Goal: Submit feedback/report problem

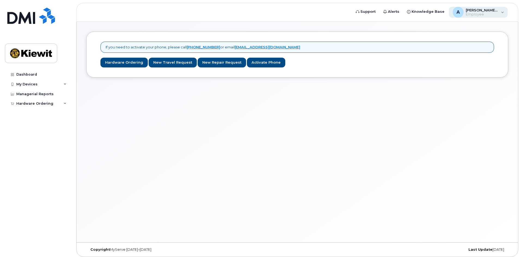
click at [497, 11] on span "[PERSON_NAME].[PERSON_NAME]" at bounding box center [482, 10] width 33 height 4
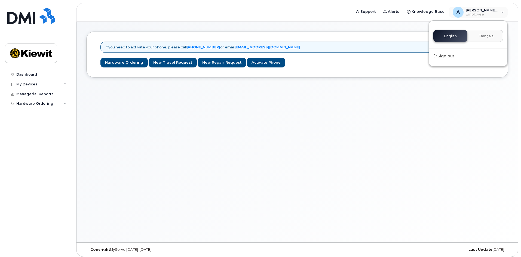
click at [309, 13] on header "Support Alerts Knowledge Base A Alana.Menz Employee English Français Sign out" at bounding box center [297, 12] width 442 height 19
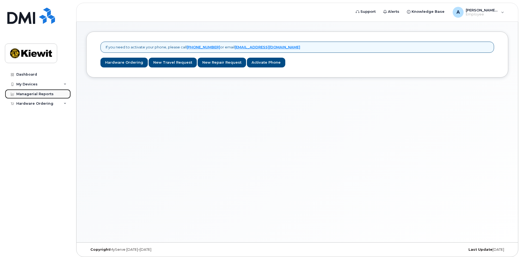
click at [53, 94] on link "Managerial Reports" at bounding box center [38, 94] width 66 height 10
drag, startPoint x: 267, startPoint y: 47, endPoint x: 282, endPoint y: 52, distance: 15.8
click at [267, 47] on link "[EMAIL_ADDRESS][DOMAIN_NAME]" at bounding box center [268, 47] width 66 height 4
